Goal: Information Seeking & Learning: Learn about a topic

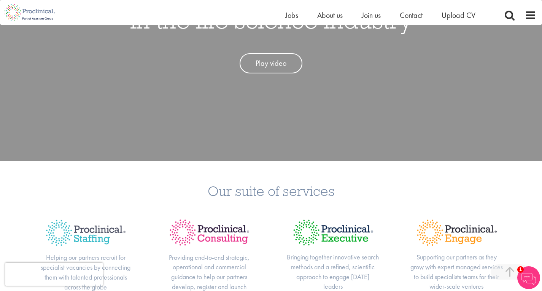
scroll to position [154, 0]
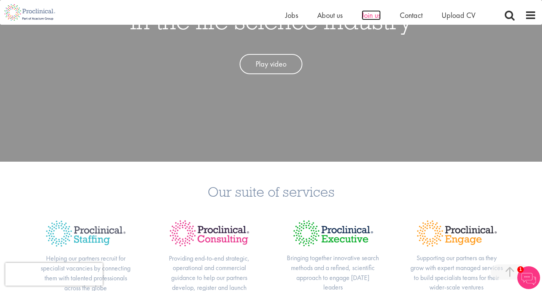
click at [381, 17] on span "Join us" at bounding box center [371, 15] width 19 height 10
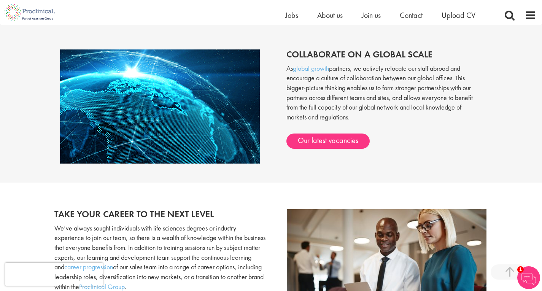
scroll to position [614, 0]
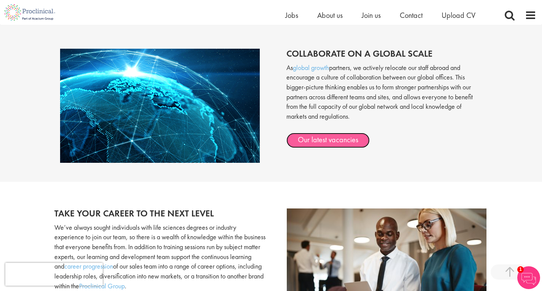
click at [309, 143] on link "Our latest vacancies" at bounding box center [327, 140] width 83 height 15
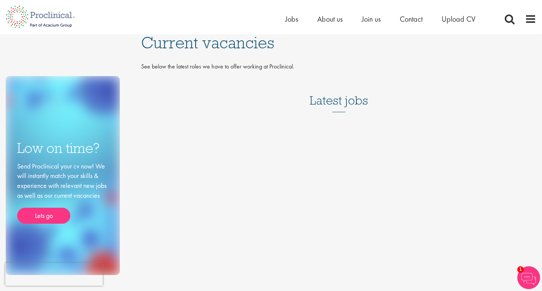
click at [331, 108] on h3 "Latest jobs" at bounding box center [339, 93] width 59 height 37
click at [343, 101] on h3 "Latest jobs" at bounding box center [339, 93] width 59 height 37
click at [488, 173] on div "Low on time? Send Proclinical your cv now! We will instantly match your skills …" at bounding box center [271, 154] width 542 height 241
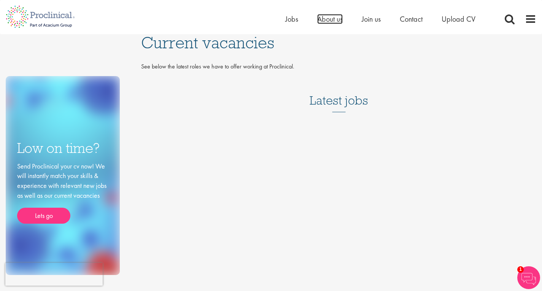
drag, startPoint x: 327, startPoint y: 23, endPoint x: 367, endPoint y: 8, distance: 42.4
click at [327, 23] on span "About us" at bounding box center [329, 19] width 25 height 10
